Goal: Check status: Check status

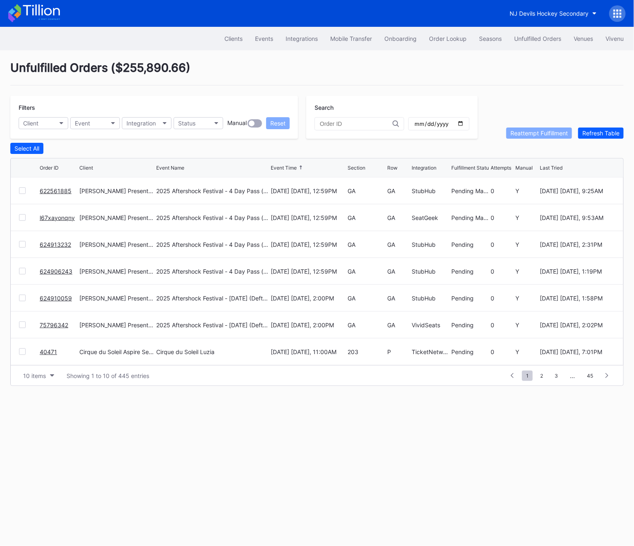
scroll to position [80, 0]
click at [429, 41] on div "Order Lookup" at bounding box center [448, 38] width 38 height 7
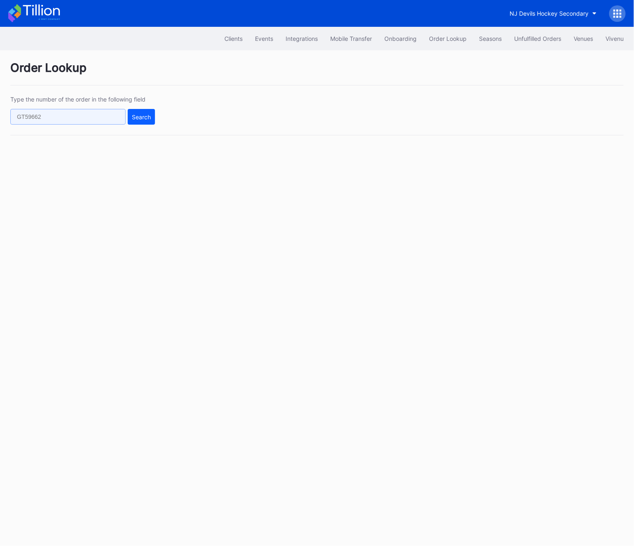
click at [83, 119] on input "text" at bounding box center [67, 117] width 115 height 16
paste input "624642161"
type input "624642161"
click at [128, 119] on button "Search" at bounding box center [141, 117] width 27 height 16
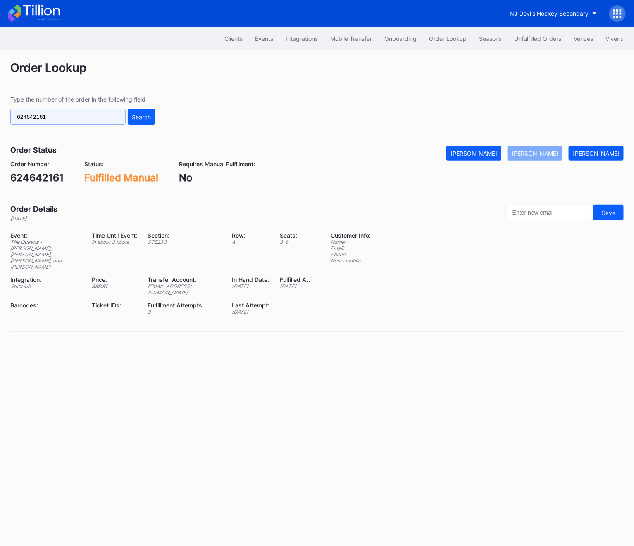
click at [82, 113] on input "624642161" at bounding box center [67, 117] width 115 height 16
paste input "l67xayok075"
click at [142, 115] on div "Search" at bounding box center [141, 117] width 19 height 7
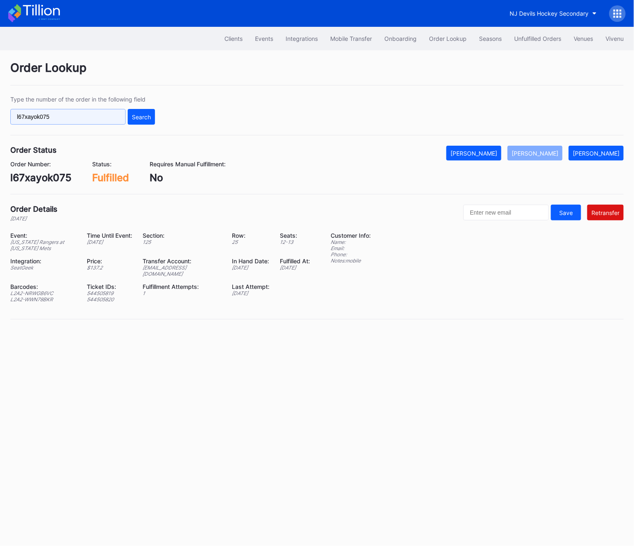
click at [89, 119] on input "l67xayok075" at bounding box center [67, 117] width 115 height 16
paste input "624916478"
type input "624916478"
click at [147, 125] on div "Type the number of the order in the following field 624916478 Search" at bounding box center [316, 116] width 613 height 40
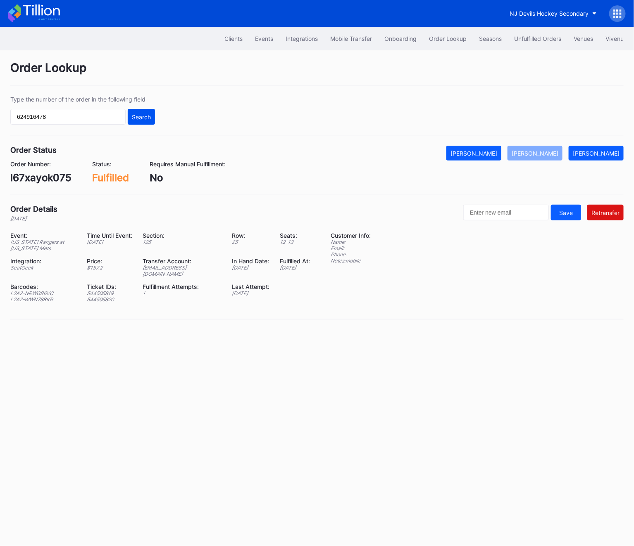
click at [134, 109] on button "Search" at bounding box center [141, 117] width 27 height 16
